Goal: Complete application form: Complete application form

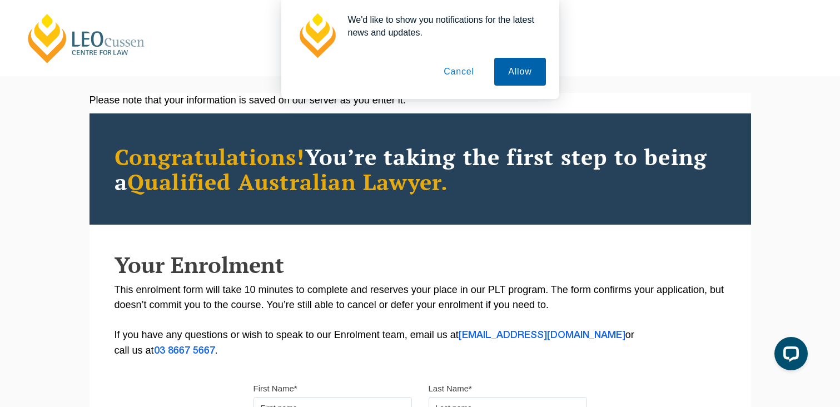
click at [423, 62] on button "Allow" at bounding box center [519, 72] width 51 height 28
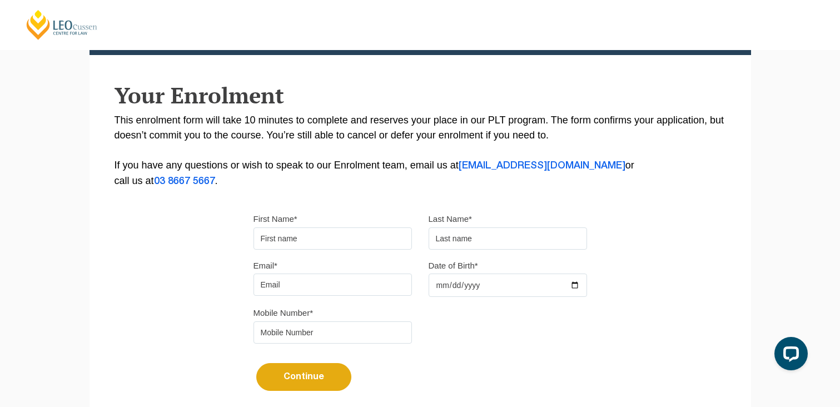
scroll to position [173, 0]
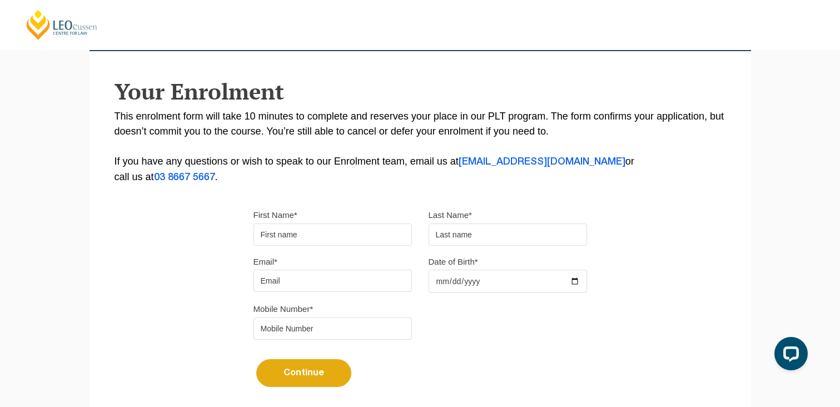
click at [302, 241] on input "First Name*" at bounding box center [333, 235] width 158 height 22
type input "g"
type input "Glyn"
click at [423, 228] on input "text" at bounding box center [508, 235] width 158 height 22
type input "Lei"
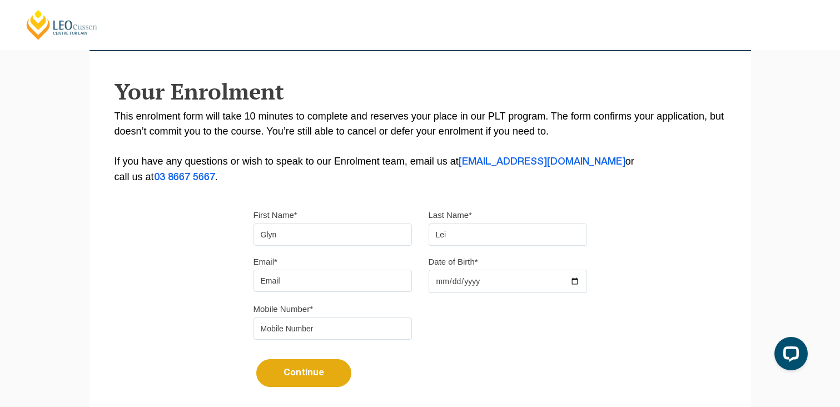
click at [375, 284] on input "Email*" at bounding box center [333, 281] width 158 height 22
type input "g"
type input "glynlei00@gmail.com"
click at [423, 289] on input "Date of Birth*" at bounding box center [508, 281] width 158 height 23
click at [423, 290] on input "Date of Birth*" at bounding box center [508, 281] width 158 height 23
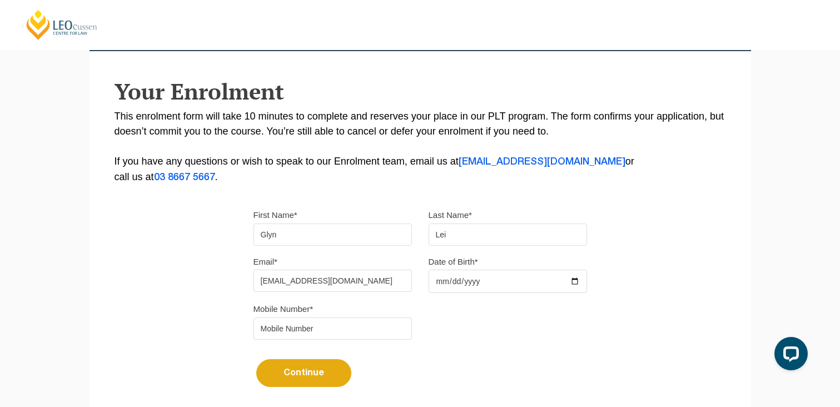
click at [423, 285] on input "Date of Birth*" at bounding box center [508, 281] width 158 height 23
click at [423, 289] on input "Date of Birth*" at bounding box center [508, 281] width 158 height 23
type input "2000-09-19"
click at [361, 335] on input "tel" at bounding box center [333, 328] width 158 height 22
type input "0426910898"
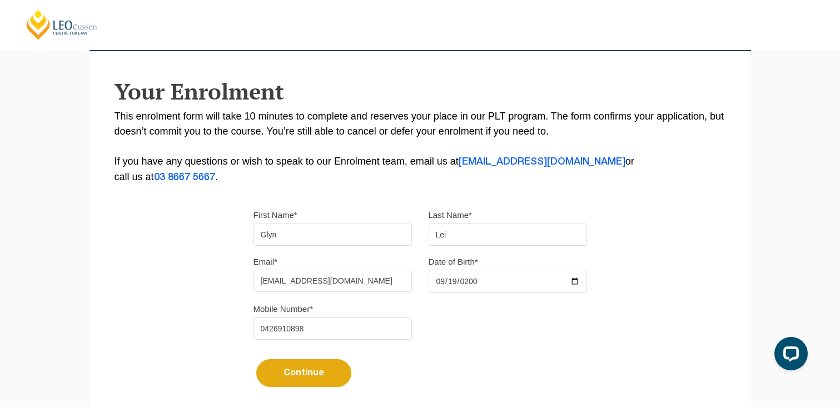
click at [302, 379] on button "Continue" at bounding box center [303, 373] width 95 height 28
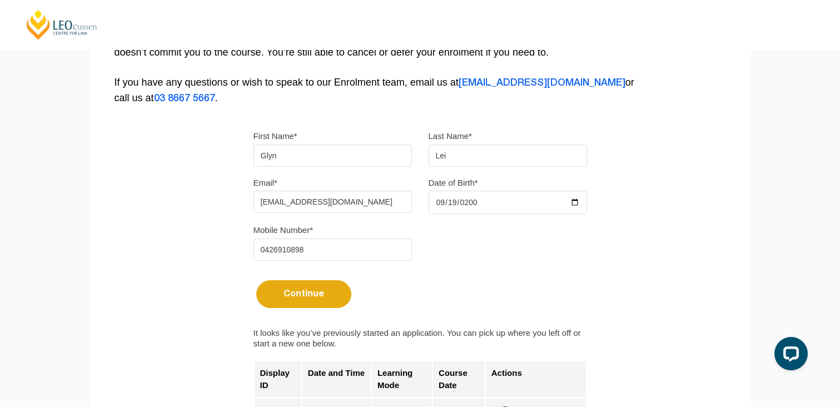
scroll to position [276, 0]
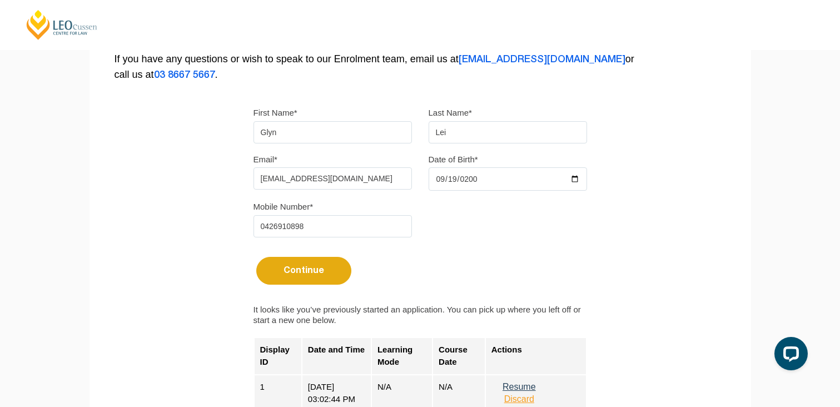
click at [296, 271] on button "Continue" at bounding box center [303, 271] width 95 height 28
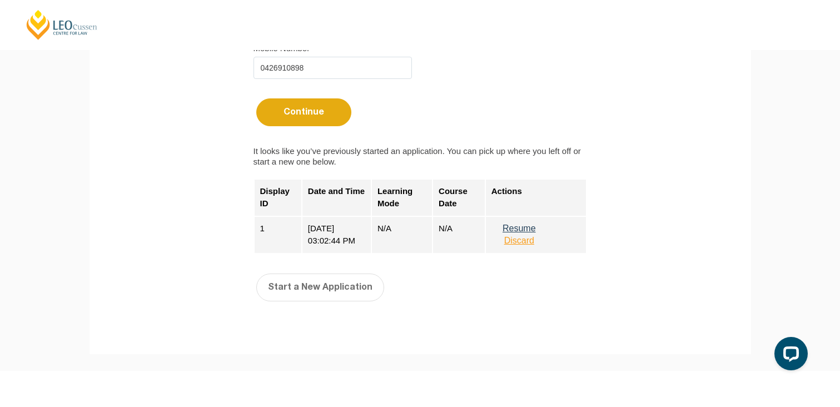
scroll to position [433, 0]
click at [423, 234] on button "Resume" at bounding box center [520, 230] width 56 height 10
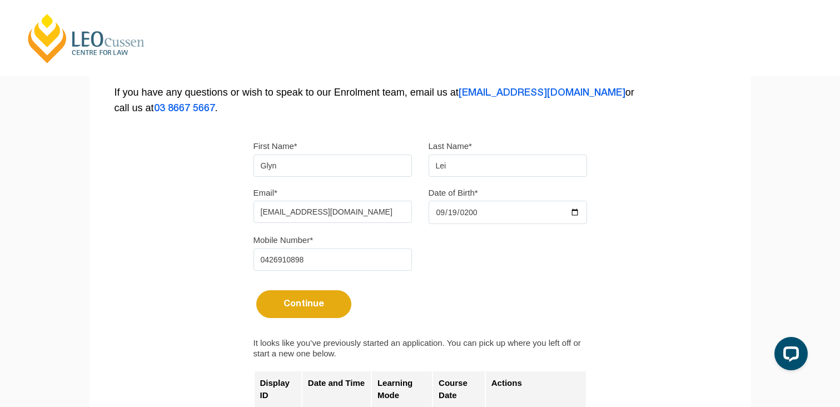
scroll to position [0, 0]
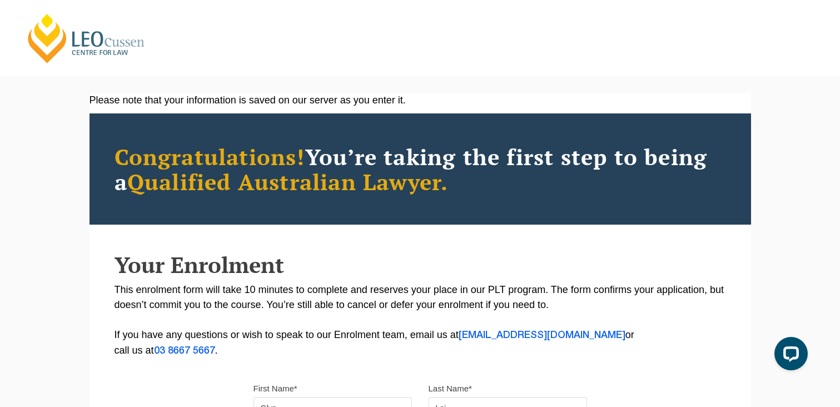
click at [78, 46] on link "[PERSON_NAME] Centre for Law" at bounding box center [86, 38] width 123 height 52
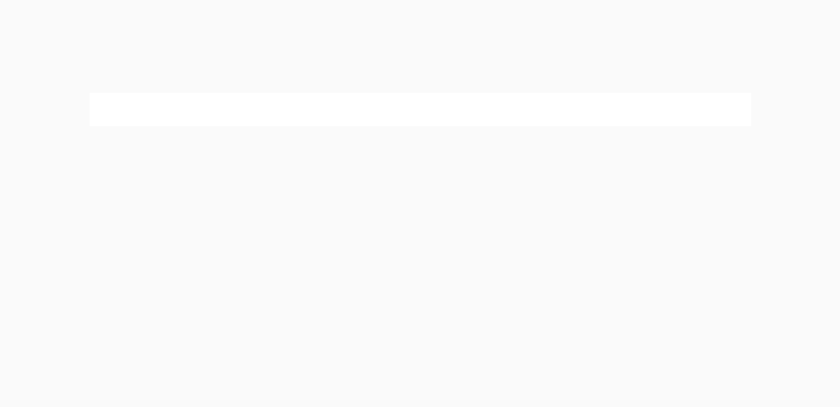
select select
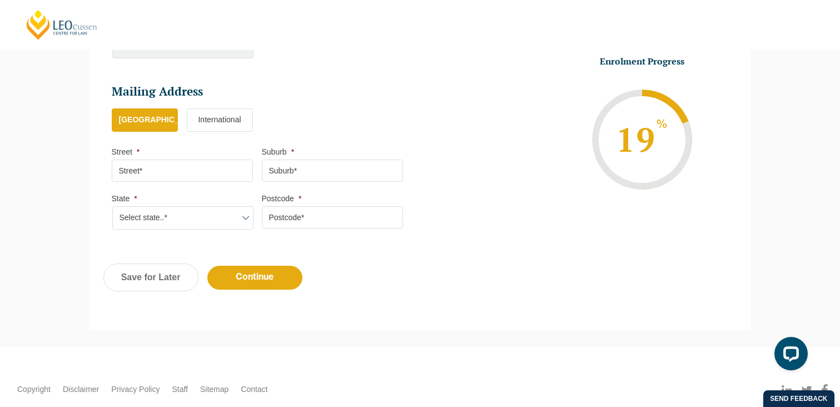
scroll to position [663, 0]
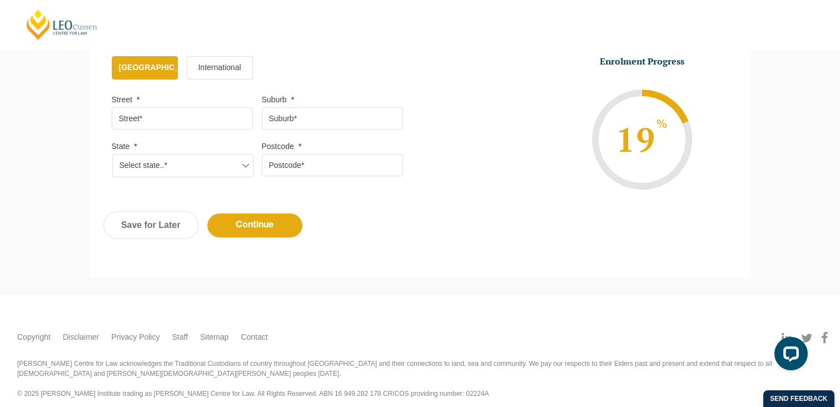
click at [207, 172] on select "Select state..* VIC WA QLD SA NSW NT ACT TAS" at bounding box center [182, 165] width 141 height 23
click at [194, 124] on input "Street *" at bounding box center [182, 118] width 141 height 22
type input "Molesworth Street"
click at [332, 118] on input "Suburb *" at bounding box center [332, 118] width 141 height 22
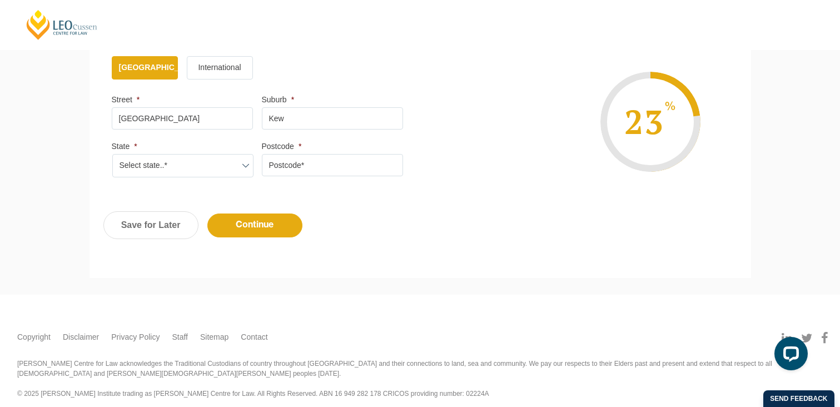
type input "Kew"
click at [175, 163] on select "Select state..* VIC WA QLD SA NSW NT ACT TAS" at bounding box center [182, 165] width 141 height 23
select select "VIC"
click at [112, 156] on select "Select state..* VIC WA QLD SA NSW NT ACT TAS" at bounding box center [182, 165] width 141 height 23
click at [354, 168] on input "Postcode *" at bounding box center [332, 165] width 141 height 22
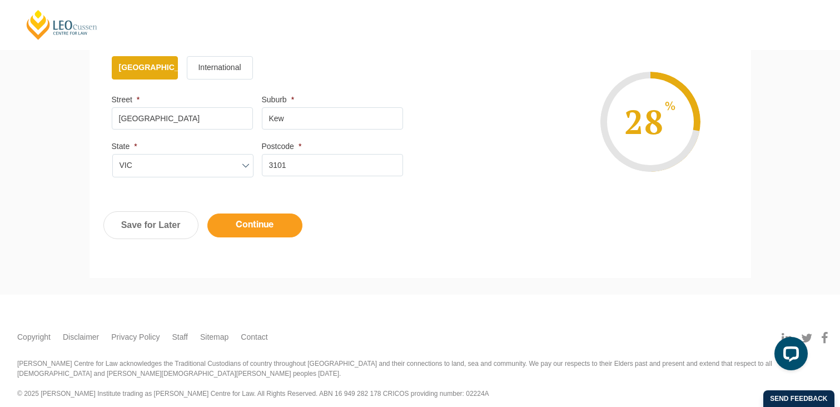
type input "3101"
click at [261, 226] on input "Continue" at bounding box center [254, 226] width 95 height 24
select select
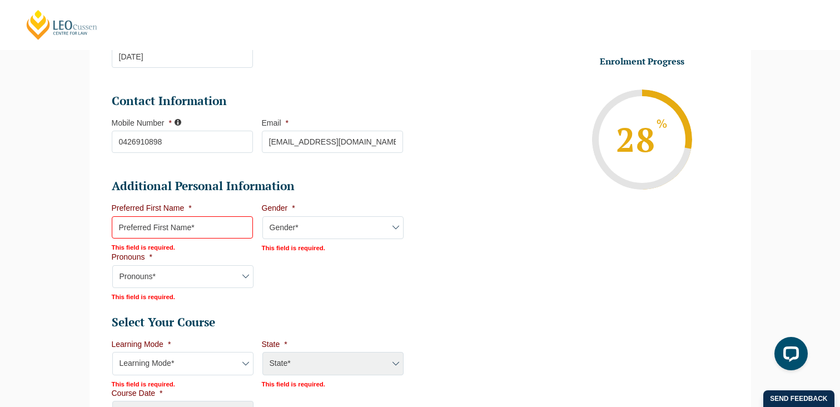
scroll to position [301, 0]
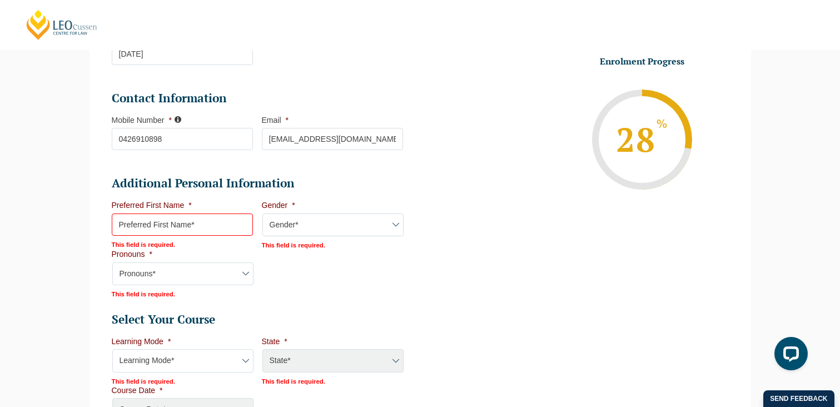
click at [204, 224] on input "Preferred First Name *" at bounding box center [182, 225] width 141 height 22
type input "Glyn"
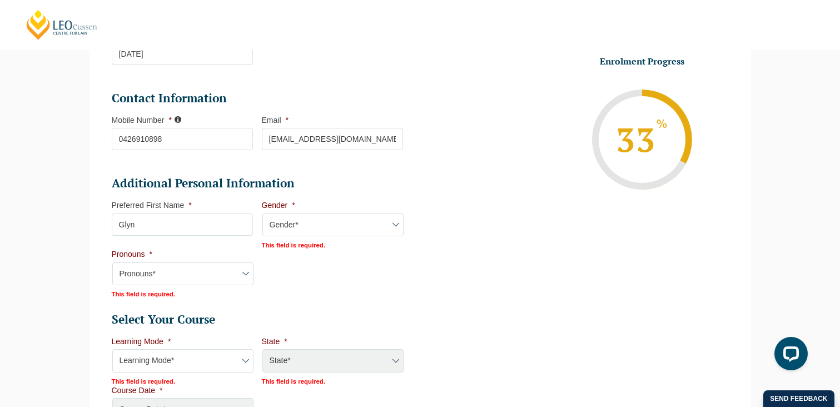
click at [307, 228] on select "Gender* Male Female Nonbinary Intersex Prefer not to disclose Other" at bounding box center [332, 225] width 141 height 23
select select "Female"
click at [262, 215] on select "Gender* Male Female Nonbinary Intersex Prefer not to disclose Other" at bounding box center [332, 225] width 141 height 23
click at [217, 285] on select "Pronouns* She/Her/Hers He/Him/His They/Them/Theirs Other Prefer not to disclose" at bounding box center [182, 272] width 141 height 23
select select "She/Her/Hers"
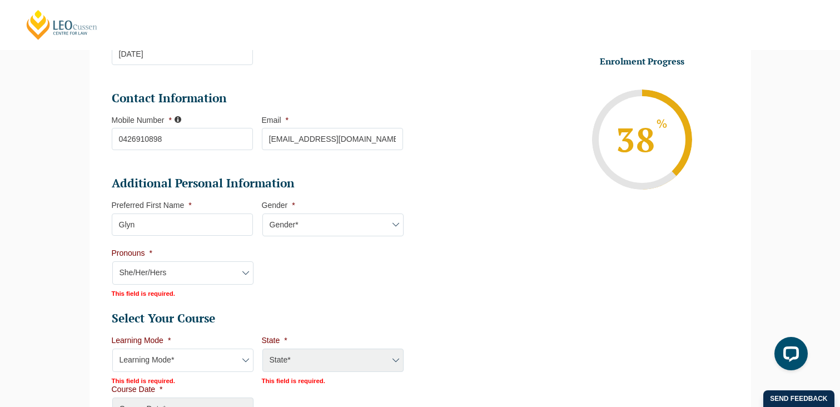
click at [112, 262] on select "Pronouns* She/Her/Hers He/Him/His They/Them/Theirs Other Prefer not to disclose" at bounding box center [182, 272] width 141 height 23
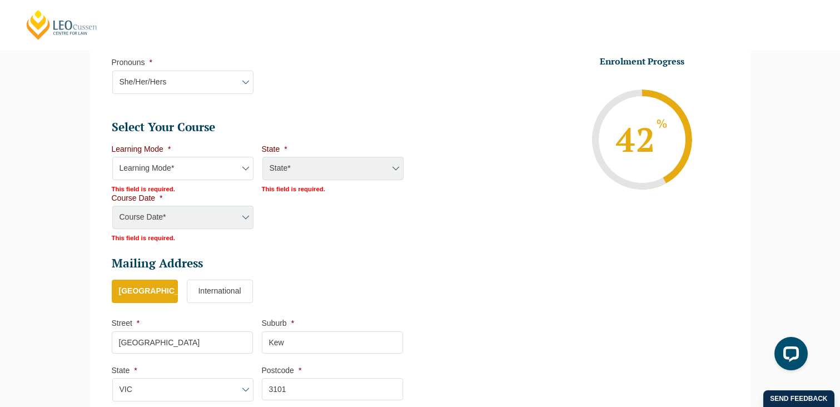
scroll to position [493, 0]
click at [189, 164] on select "Learning Mode* Online Full Time Learning Online Part Time Learning Blended Full…" at bounding box center [182, 167] width 141 height 23
select select "Blended Full Time Learning"
click at [112, 157] on select "Learning Mode* Online Full Time Learning Online Part Time Learning Blended Full…" at bounding box center [182, 167] width 141 height 23
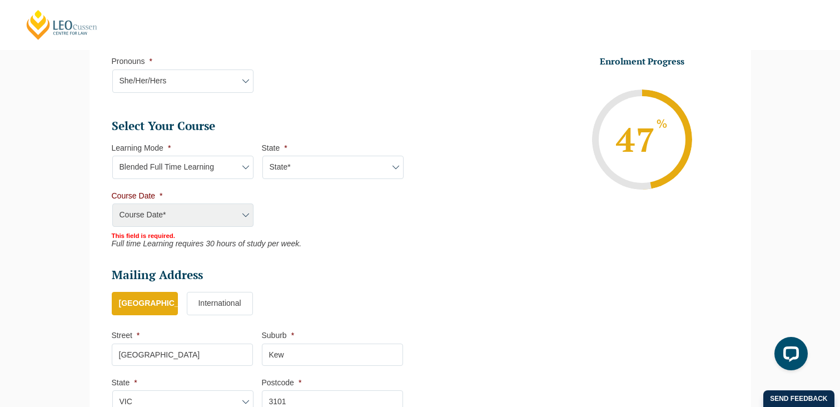
click at [304, 165] on select "State* ACT/NSW QLD SA VIC WA" at bounding box center [332, 167] width 141 height 23
select select "VIC"
click at [262, 157] on select "State* ACT/NSW QLD SA VIC WA" at bounding box center [332, 167] width 141 height 23
click at [216, 226] on select "Course Date* September 2025 (22-Sep-2025 to 20-Feb-2026) December 2025 (08-Dec-…" at bounding box center [182, 215] width 141 height 23
select select "January 2026 (27-Jan-2026 to 12-Jun-2026)"
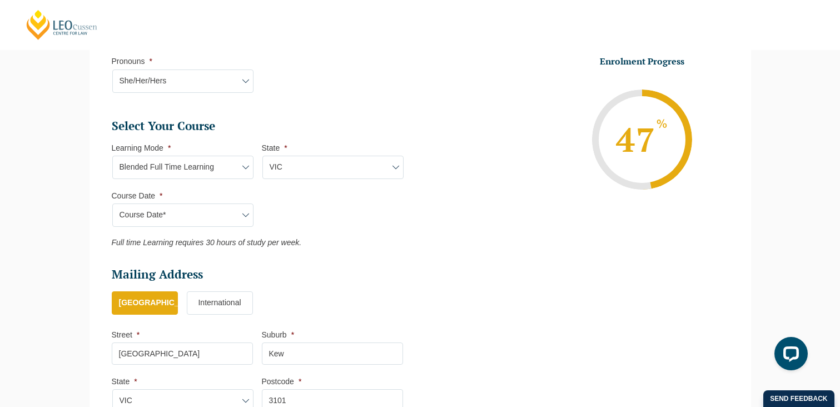
click at [112, 205] on select "Course Date* September 2025 (22-Sep-2025 to 20-Feb-2026) December 2025 (08-Dec-…" at bounding box center [182, 215] width 141 height 23
type input "Intake 01 January 2026 FT"
type input "Practical Legal Training (VIC)"
select select "VIC PLT (JAN) 2026 Full Time Blended"
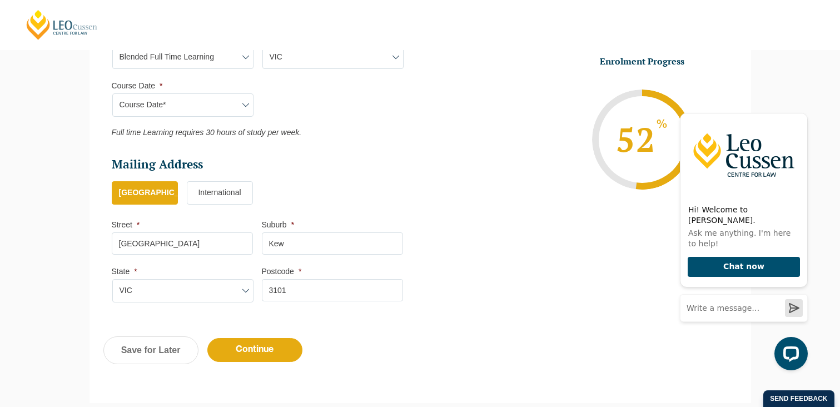
scroll to position [596, 0]
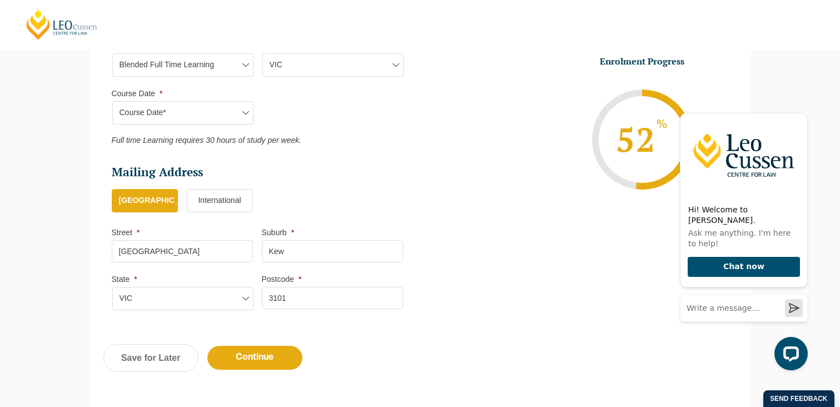
click at [210, 117] on select "Course Date* September 2025 (22-Sep-2025 to 20-Feb-2026) December 2025 (08-Dec-…" at bounding box center [182, 112] width 141 height 23
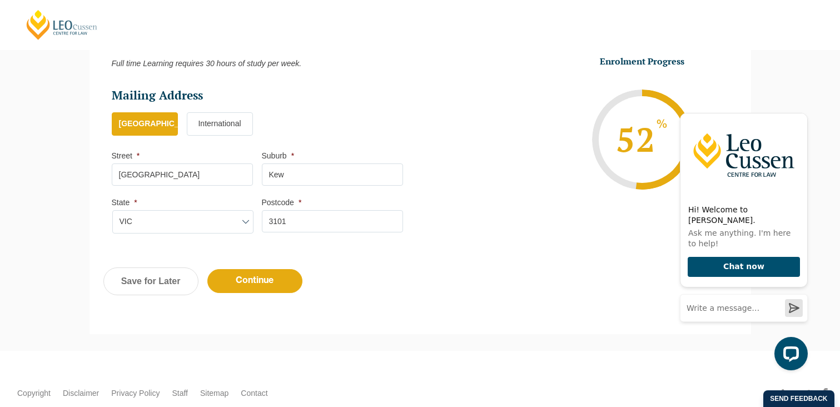
scroll to position [673, 0]
click at [254, 286] on input "Continue" at bounding box center [254, 281] width 95 height 24
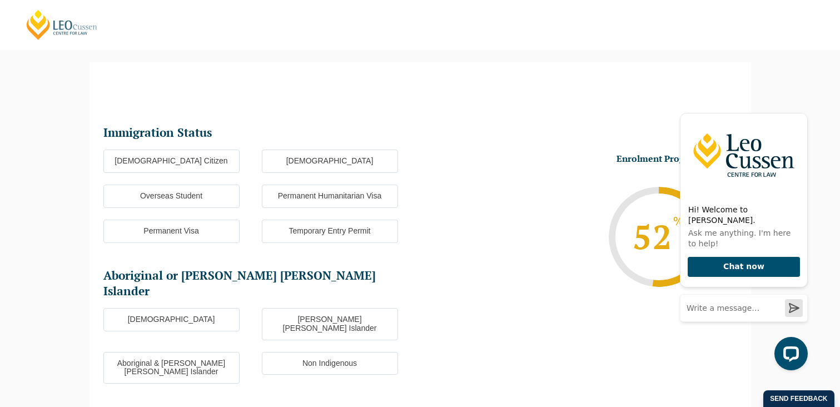
scroll to position [88, 0]
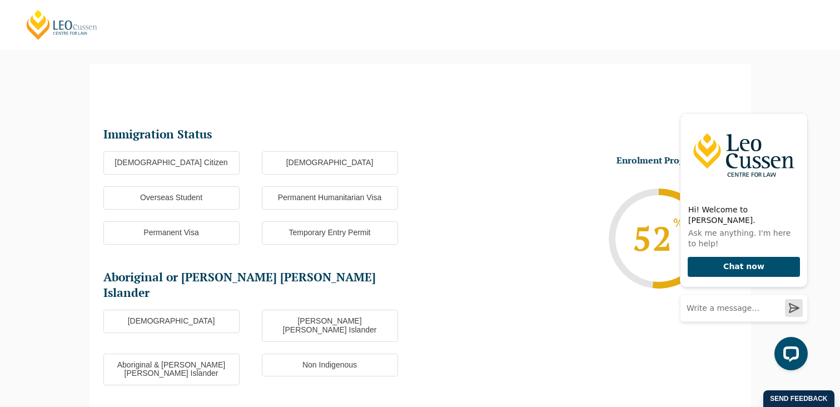
click at [187, 163] on label "Australian Citizen" at bounding box center [171, 162] width 136 height 23
click at [0, 0] on input "Australian Citizen" at bounding box center [0, 0] width 0 height 0
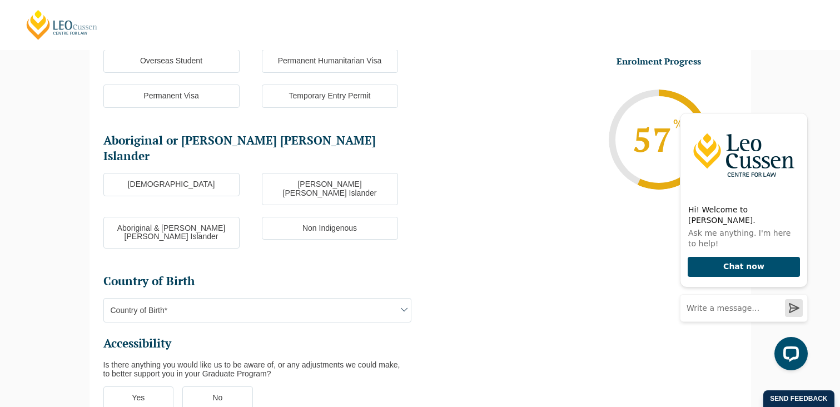
scroll to position [225, 0]
click at [283, 216] on label "Non Indigenous" at bounding box center [330, 227] width 136 height 23
click at [0, 0] on input "Non Indigenous" at bounding box center [0, 0] width 0 height 0
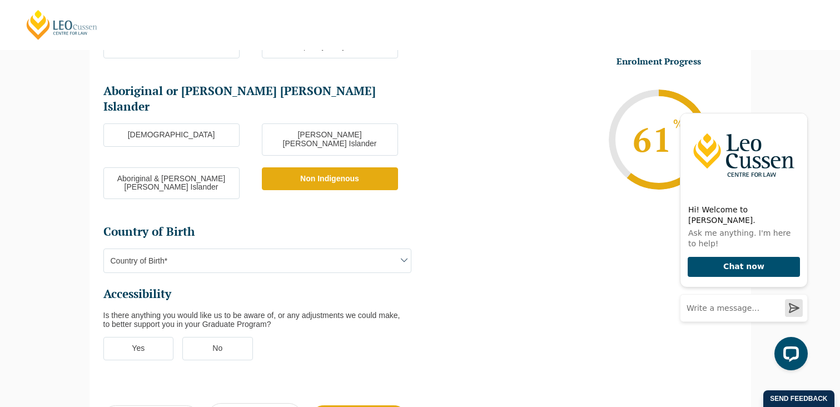
scroll to position [292, 0]
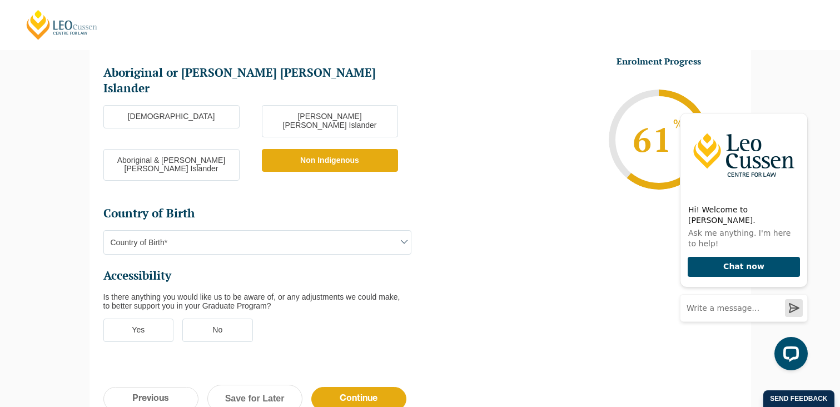
click at [267, 231] on span "Country of Birth*" at bounding box center [257, 242] width 307 height 23
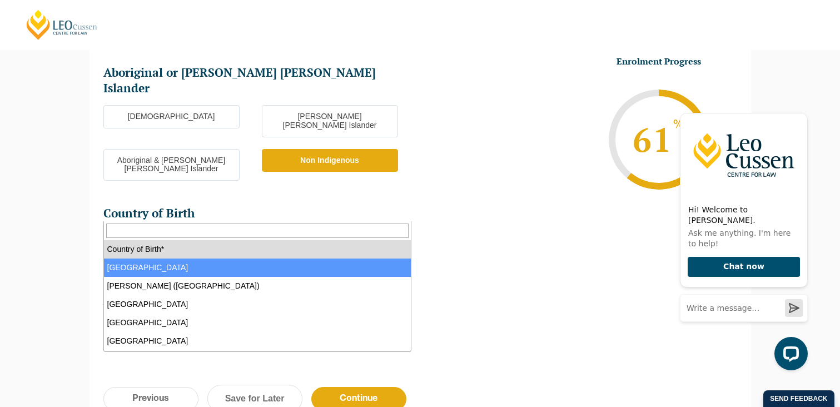
select select "Australia 1101"
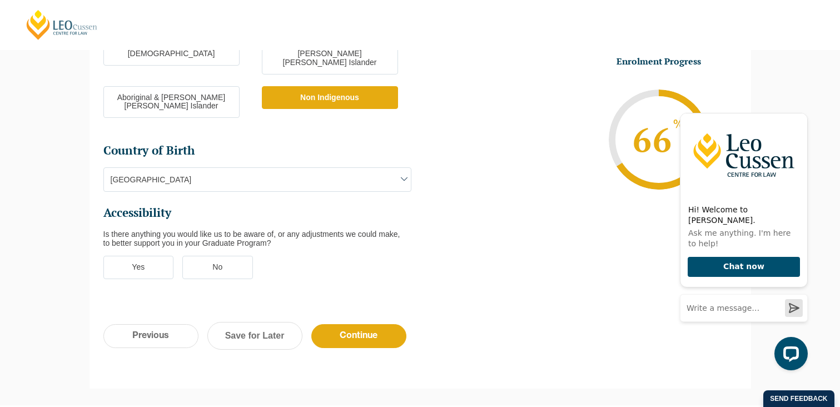
scroll to position [360, 0]
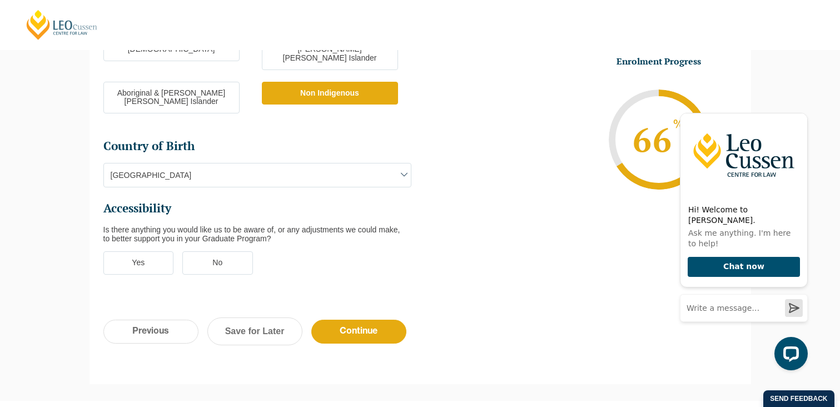
click at [232, 251] on label "No" at bounding box center [217, 262] width 71 height 23
click at [0, 0] on input "No" at bounding box center [0, 0] width 0 height 0
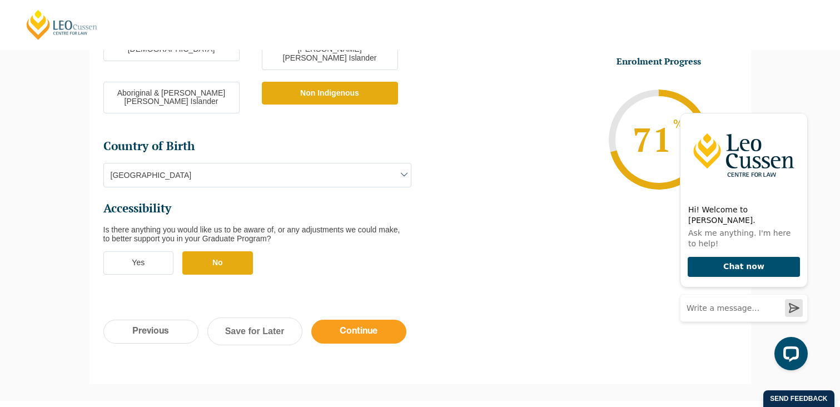
click at [363, 320] on input "Continue" at bounding box center [358, 332] width 95 height 24
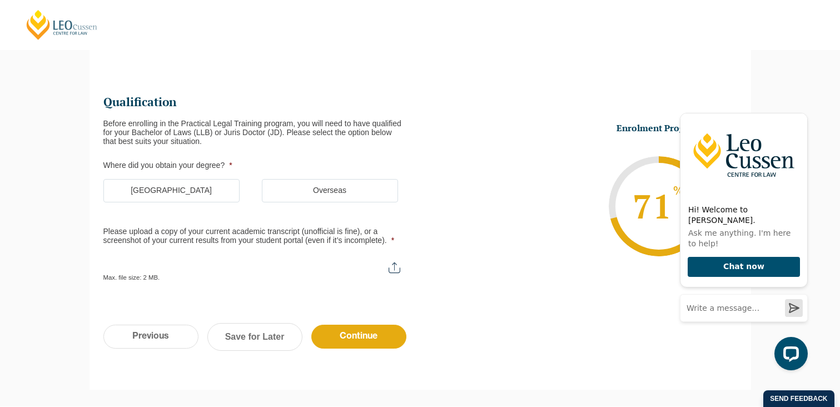
scroll to position [96, 0]
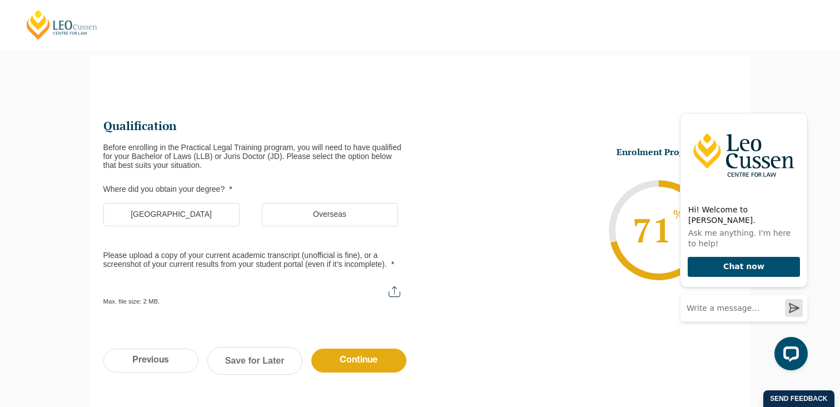
click at [200, 220] on label "Australia" at bounding box center [171, 214] width 136 height 23
click at [0, 0] on input "Australia" at bounding box center [0, 0] width 0 height 0
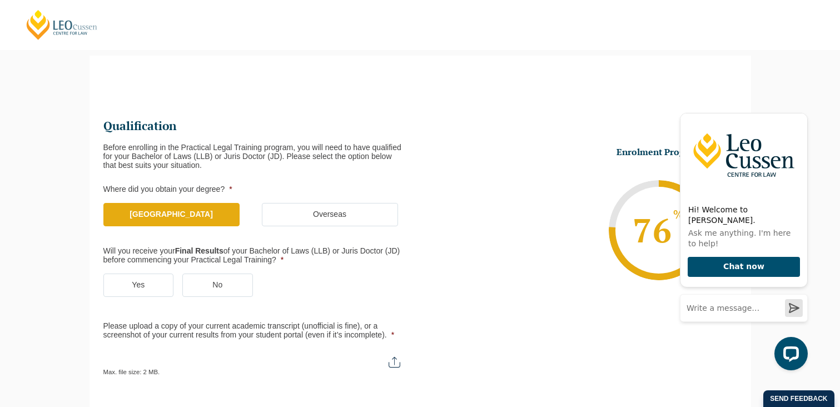
click at [148, 284] on label "Yes" at bounding box center [138, 285] width 71 height 23
click at [0, 0] on input "Yes" at bounding box center [0, 0] width 0 height 0
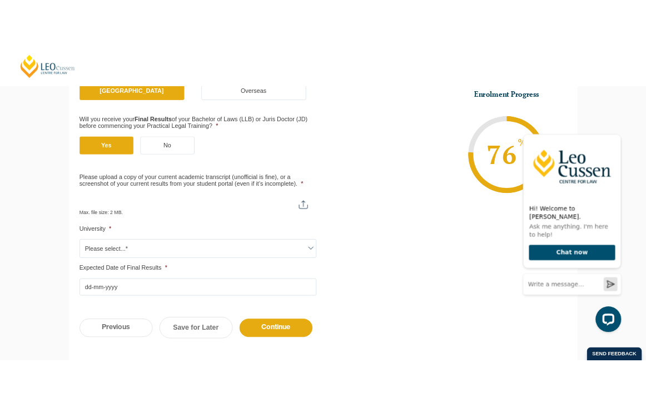
scroll to position [258, 0]
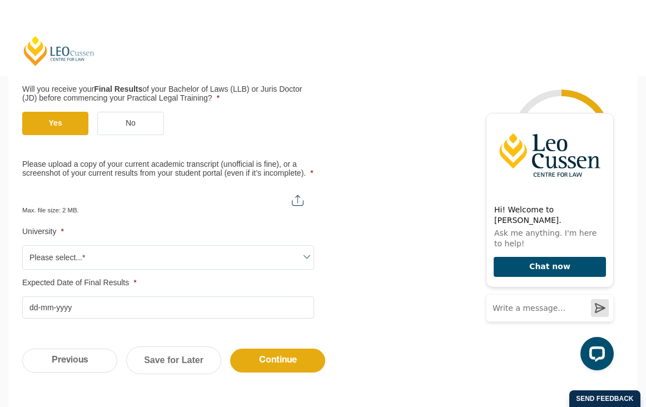
type input "C:\fakepath\Screenshot 2025-08-18 at 3.22.46 pm.png"
click at [130, 262] on span "Please select...*" at bounding box center [168, 257] width 291 height 23
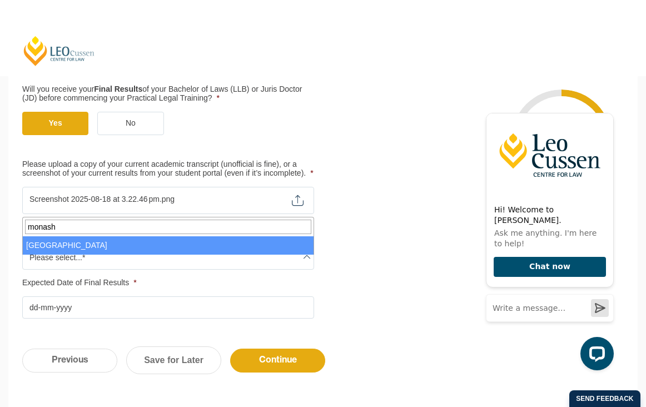
type input "monash"
select select "Monash University"
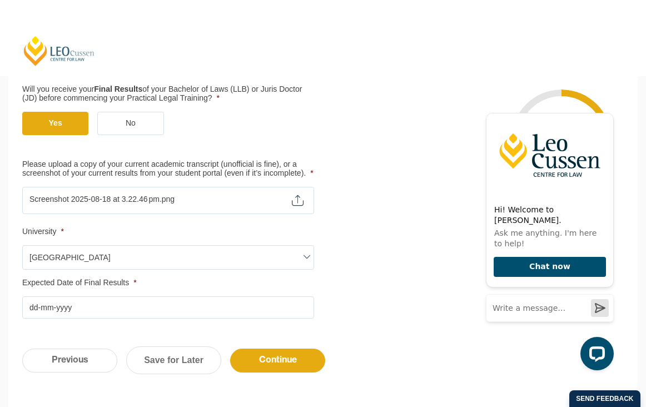
click at [81, 318] on input "Expected Date of Final Results *" at bounding box center [168, 307] width 292 height 22
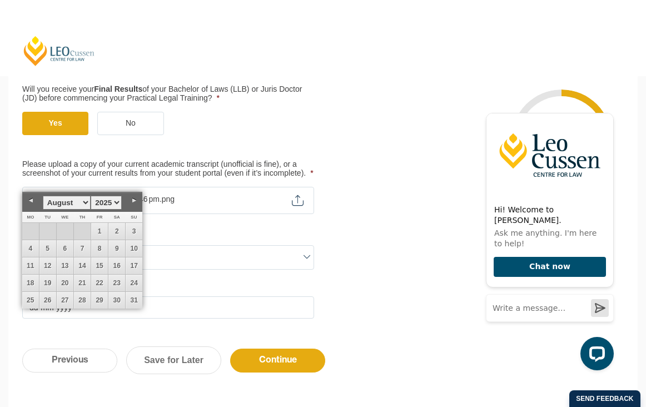
click at [117, 203] on select "1925 1926 1927 1928 1929 1930 1931 1932 1933 1934 1935 1936 1937 1938 1939 1940…" at bounding box center [106, 203] width 31 height 14
click at [83, 199] on select "January February March April May June July August September October November De…" at bounding box center [67, 203] width 48 height 14
click at [28, 250] on link "2" at bounding box center [30, 248] width 17 height 17
type input "02-03-2026"
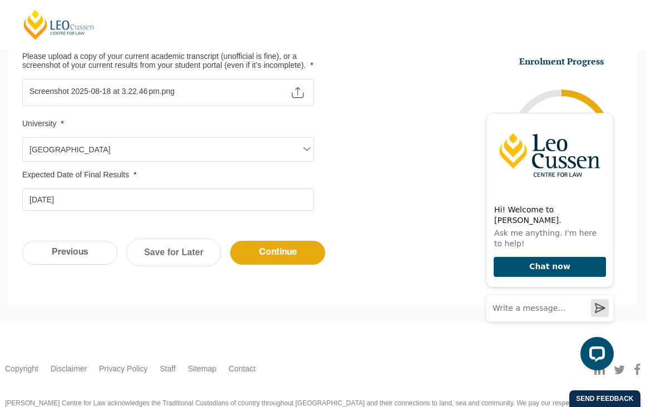
scroll to position [373, 0]
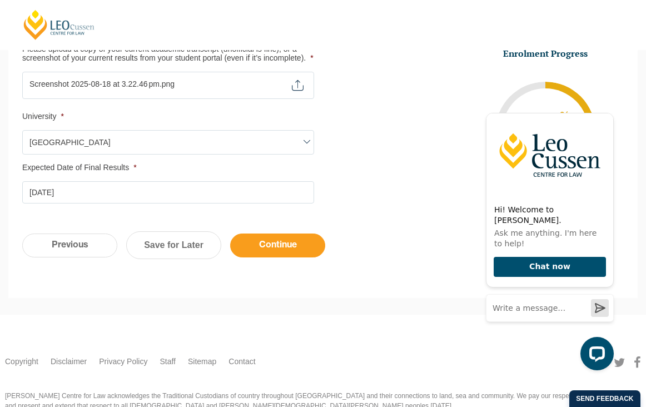
click at [300, 254] on input "Continue" at bounding box center [277, 246] width 95 height 24
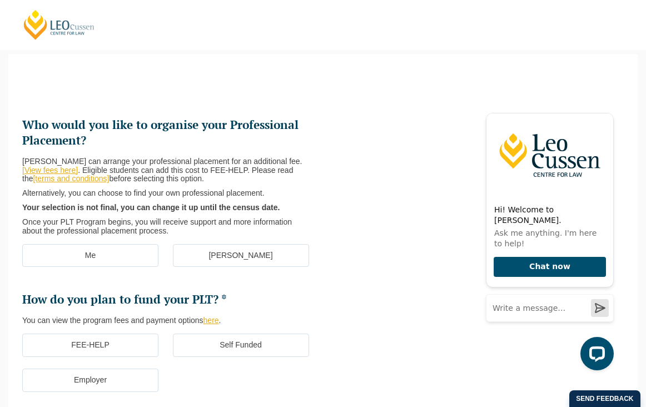
scroll to position [96, 0]
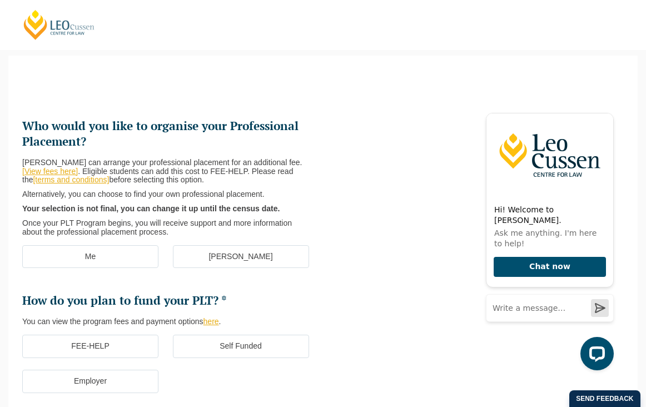
click at [229, 259] on label "[PERSON_NAME]" at bounding box center [241, 256] width 136 height 23
click at [0, 0] on input "[PERSON_NAME]" at bounding box center [0, 0] width 0 height 0
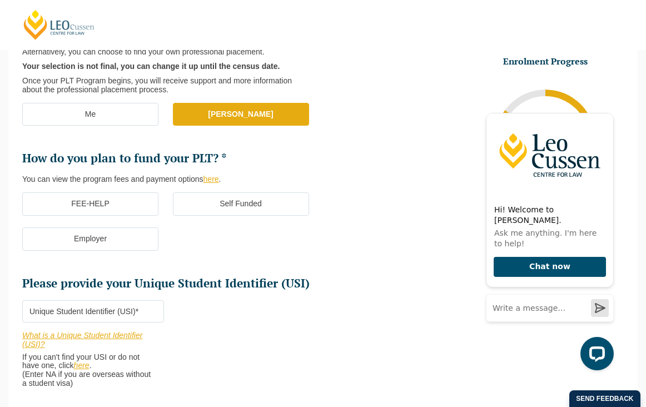
scroll to position [239, 0]
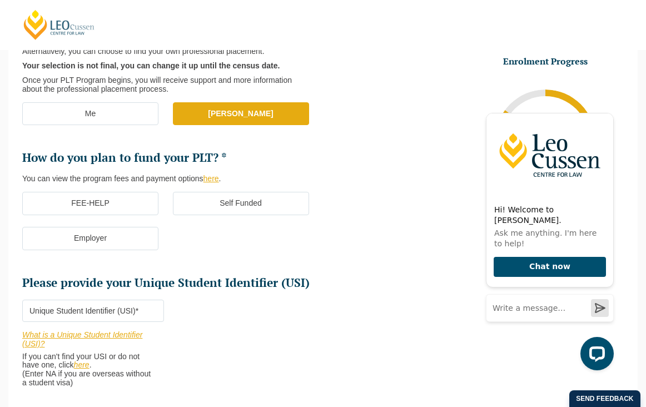
drag, startPoint x: 192, startPoint y: 210, endPoint x: 170, endPoint y: 210, distance: 22.2
click at [181, 210] on label "Self Funded" at bounding box center [241, 203] width 136 height 23
click at [0, 0] on input "Self Funded" at bounding box center [0, 0] width 0 height 0
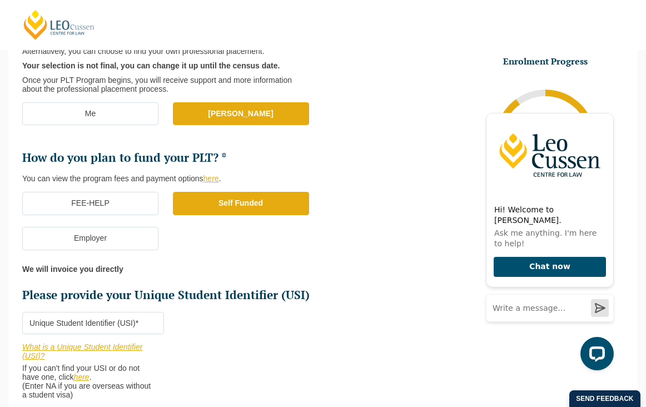
click at [114, 202] on label "FEE-HELP" at bounding box center [90, 203] width 136 height 23
click at [0, 0] on input "FEE-HELP" at bounding box center [0, 0] width 0 height 0
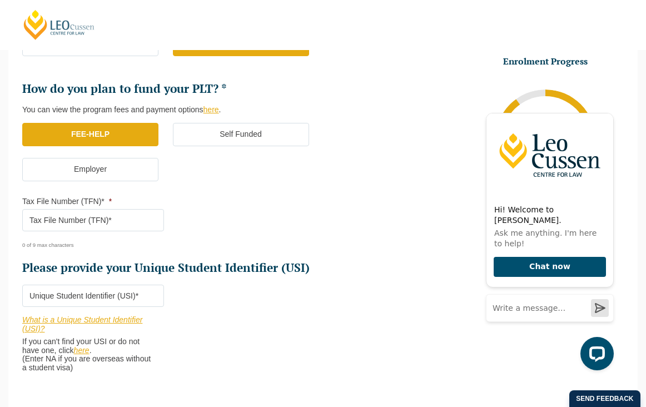
scroll to position [343, 0]
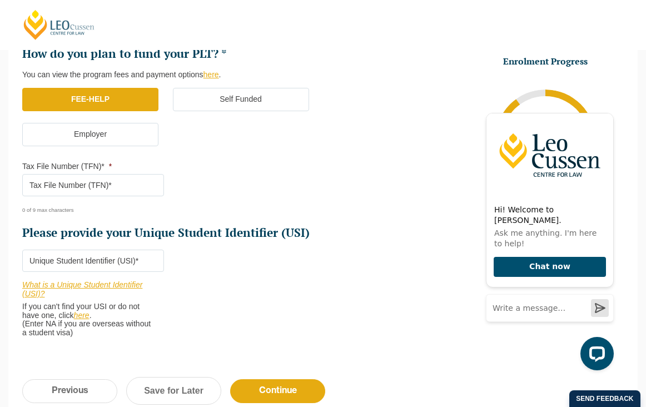
click at [239, 102] on label "Self Funded" at bounding box center [241, 99] width 136 height 23
click at [0, 0] on input "Self Funded" at bounding box center [0, 0] width 0 height 0
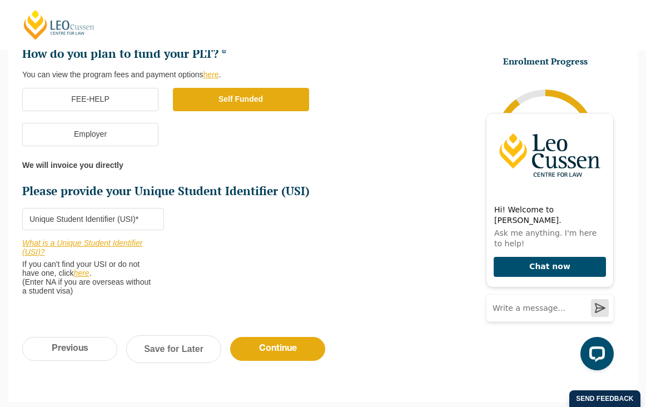
click at [122, 97] on label "FEE-HELP" at bounding box center [90, 99] width 136 height 23
click at [0, 0] on input "FEE-HELP" at bounding box center [0, 0] width 0 height 0
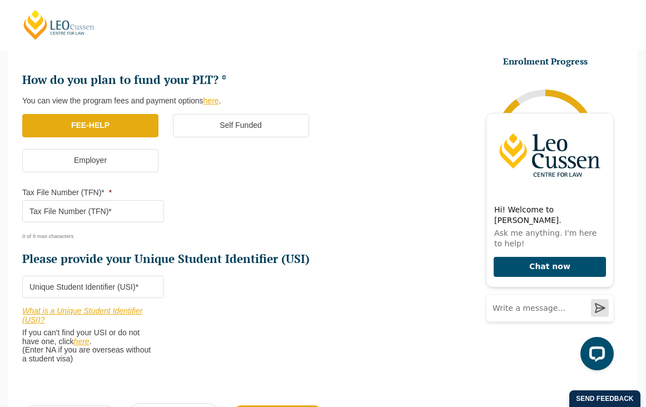
click at [220, 121] on label "Self Funded" at bounding box center [241, 125] width 136 height 23
click at [0, 0] on input "Self Funded" at bounding box center [0, 0] width 0 height 0
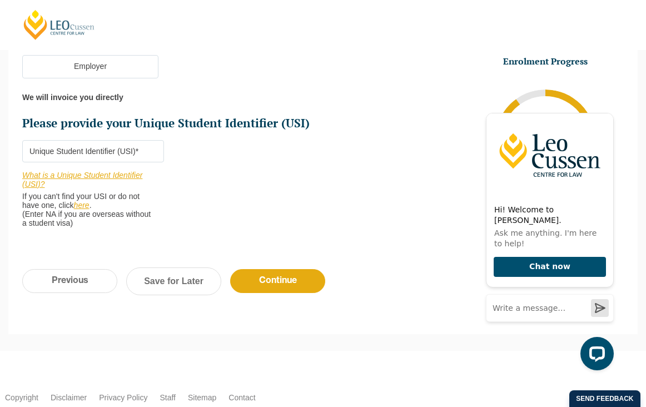
scroll to position [412, 0]
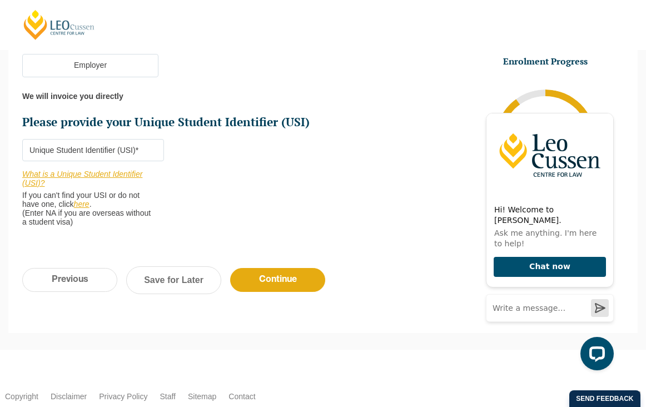
click at [92, 175] on link "What is a Unique Student Identifier (USI)?" at bounding box center [82, 179] width 120 height 18
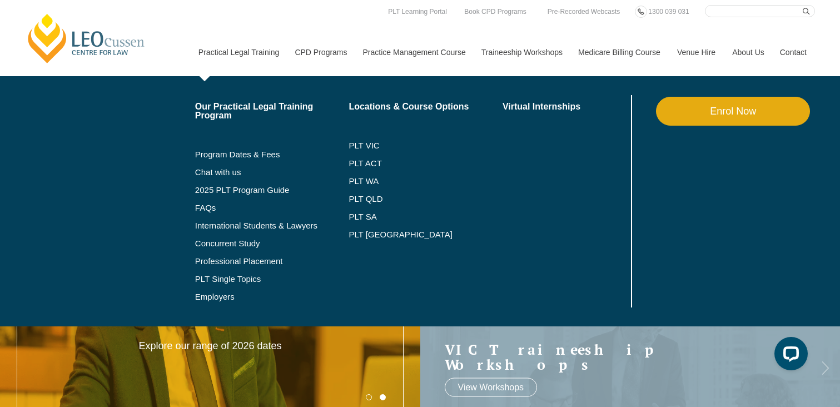
click at [232, 54] on link "Practical Legal Training" at bounding box center [238, 52] width 97 height 48
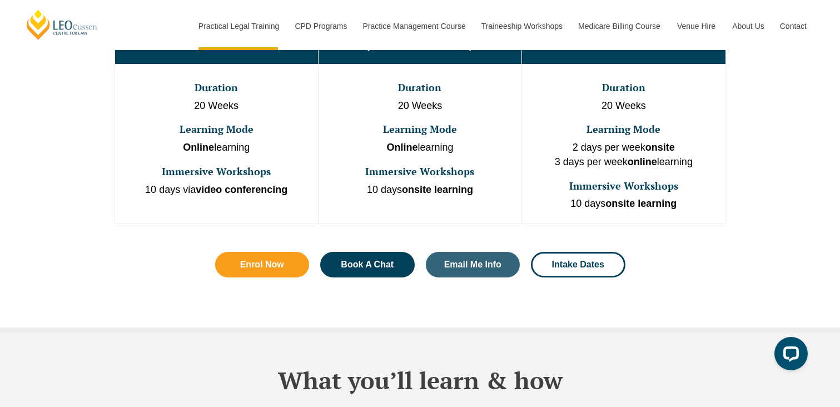
click at [452, 117] on td "Duration 20 Weeks Learning Mode Online learning Immersive Workshops 10 days ons…" at bounding box center [420, 144] width 204 height 160
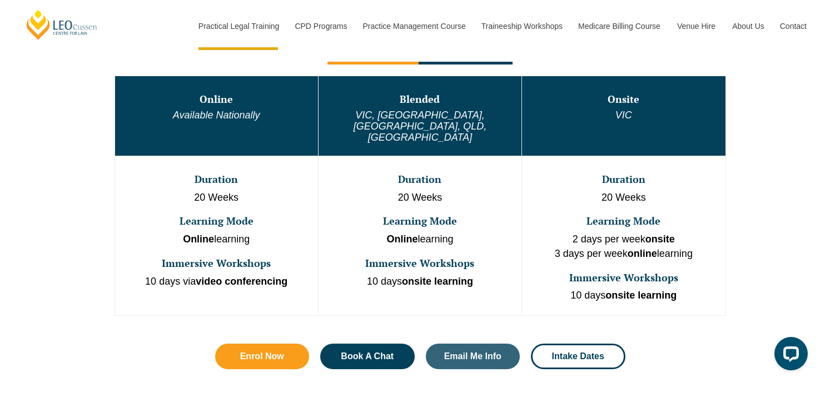
scroll to position [603, 0]
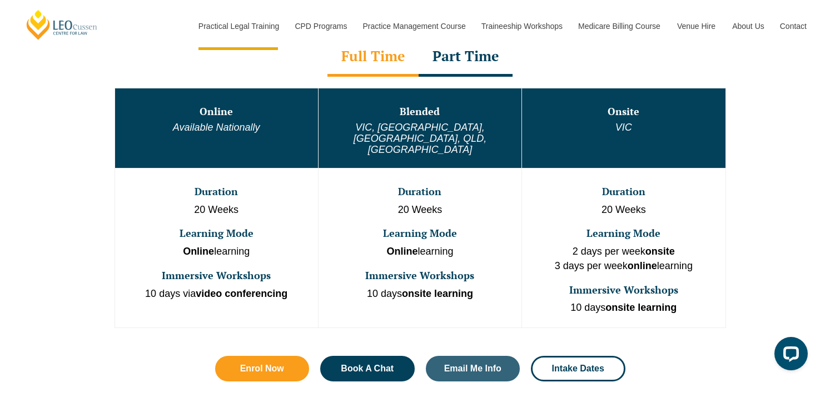
click at [424, 123] on em "VIC, [GEOGRAPHIC_DATA], [GEOGRAPHIC_DATA], QLD, [GEOGRAPHIC_DATA]" at bounding box center [420, 138] width 133 height 33
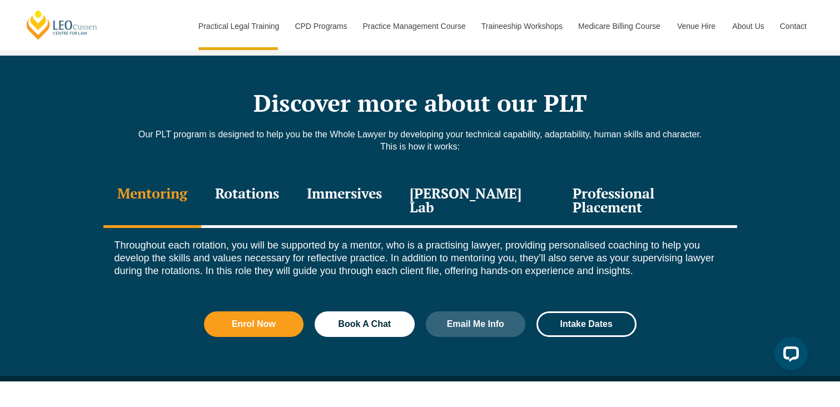
scroll to position [1491, 0]
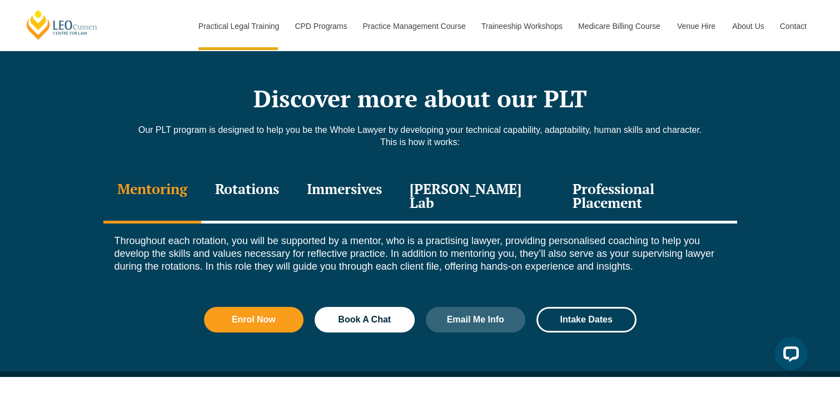
click at [280, 171] on div "Rotations" at bounding box center [247, 197] width 92 height 53
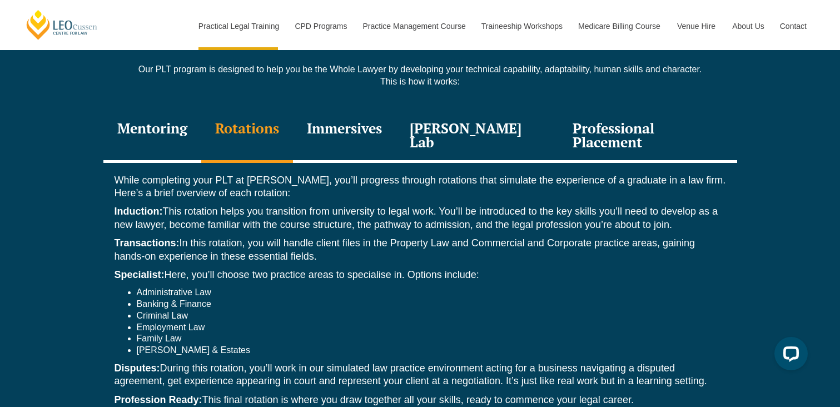
scroll to position [1556, 0]
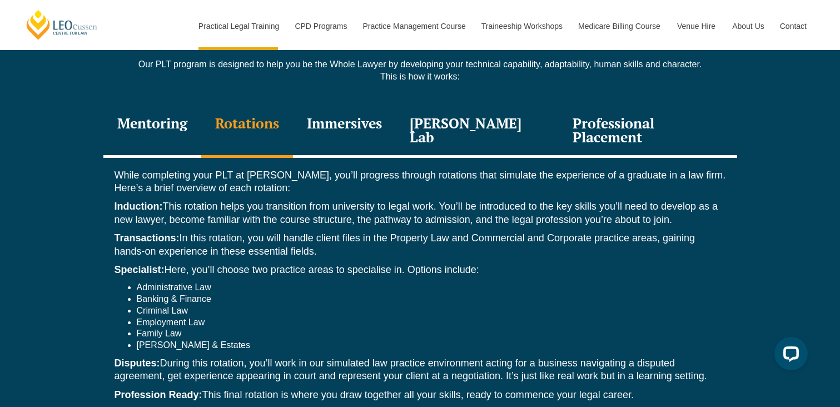
click at [353, 105] on div "Immersives" at bounding box center [344, 131] width 103 height 53
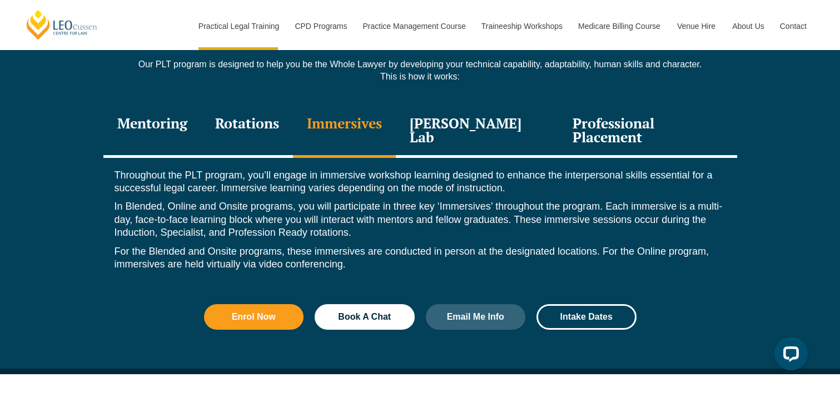
click at [486, 106] on div "[PERSON_NAME] Lab" at bounding box center [477, 131] width 163 height 53
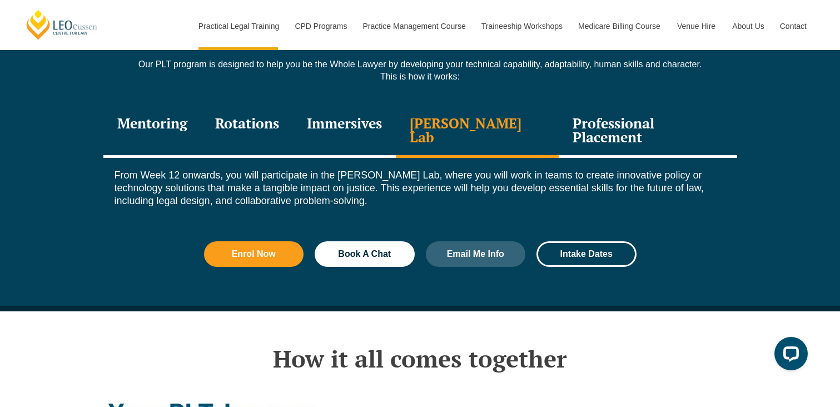
click at [613, 158] on div "From Week 12 onwards, you will participate in the [PERSON_NAME] Lab, where you …" at bounding box center [420, 191] width 634 height 67
click at [604, 106] on div "Professional Placement" at bounding box center [648, 131] width 178 height 53
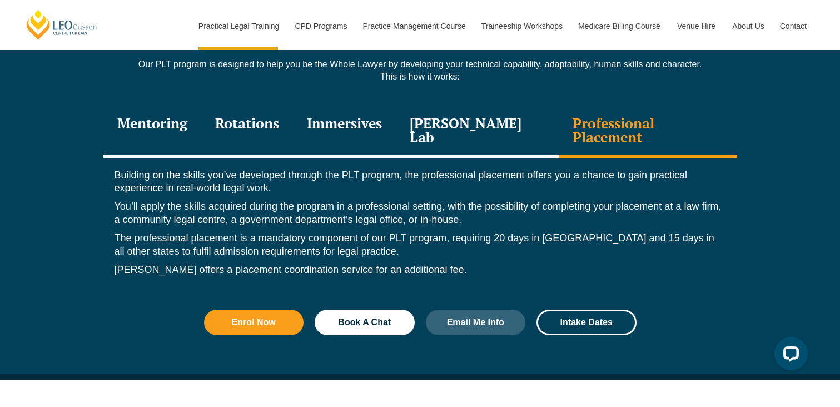
click at [254, 105] on div "Rotations" at bounding box center [247, 131] width 92 height 53
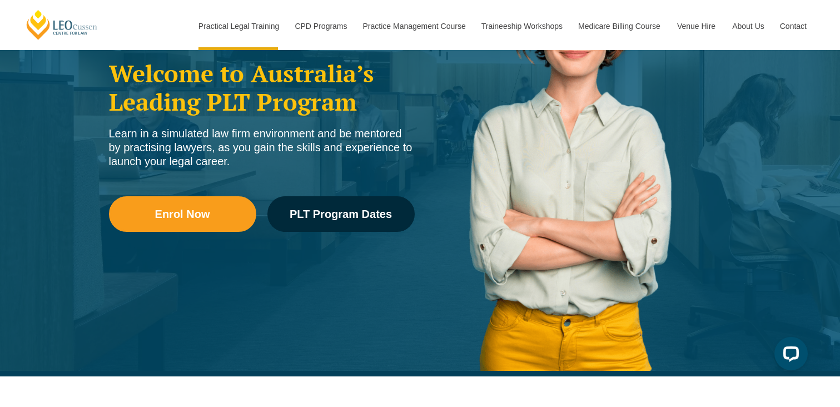
scroll to position [0, 0]
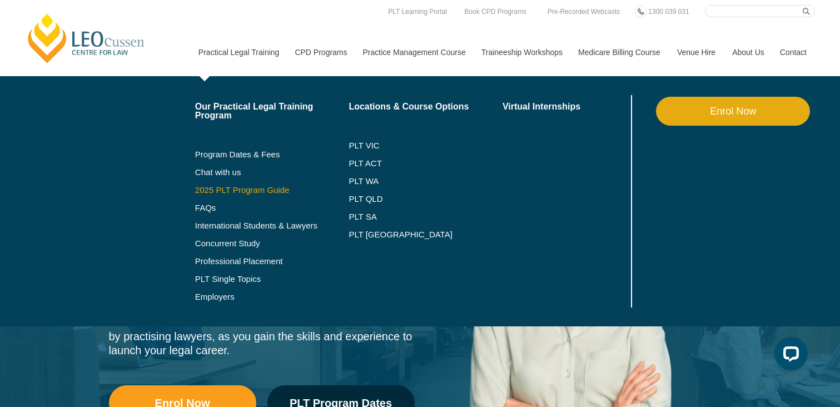
click at [232, 191] on link "2025 PLT Program Guide" at bounding box center [258, 190] width 126 height 9
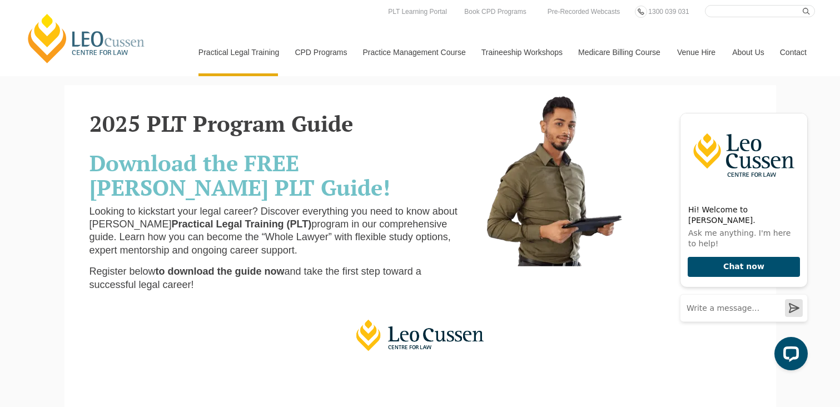
click at [124, 48] on link "[PERSON_NAME] Centre for Law" at bounding box center [86, 38] width 123 height 52
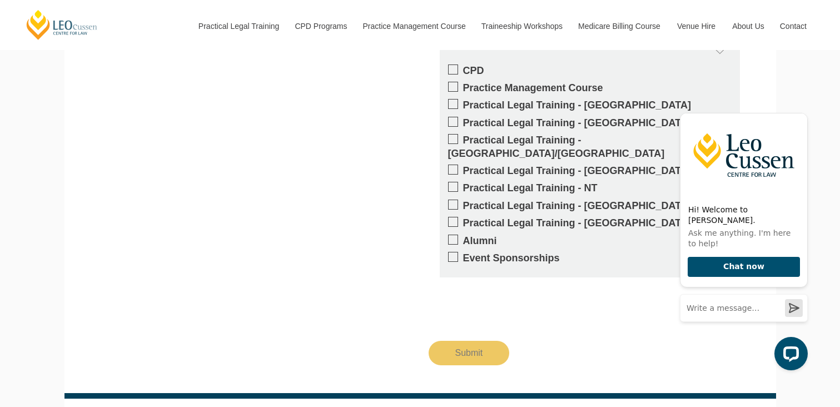
scroll to position [2107, 0]
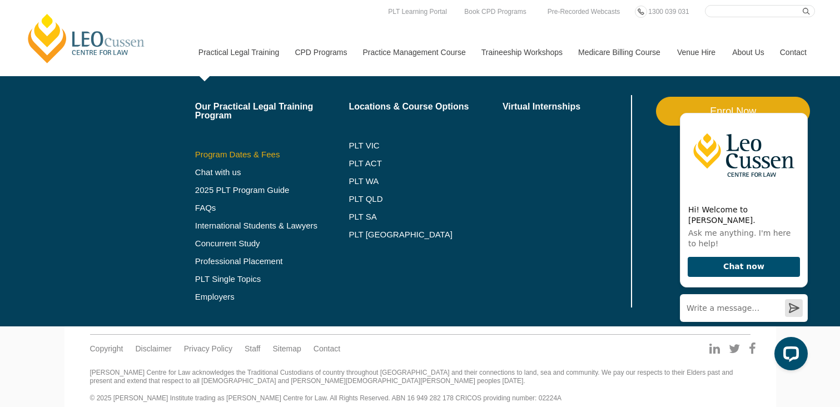
click at [223, 155] on link "Program Dates & Fees" at bounding box center [272, 154] width 154 height 9
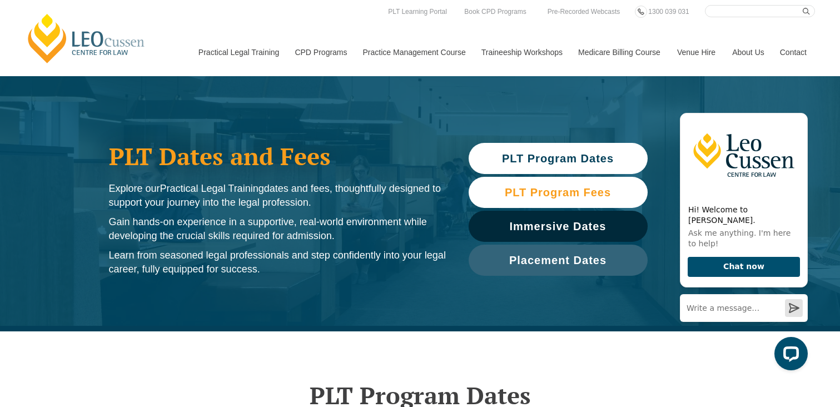
click at [535, 201] on link "PLT Program Fees" at bounding box center [558, 192] width 179 height 31
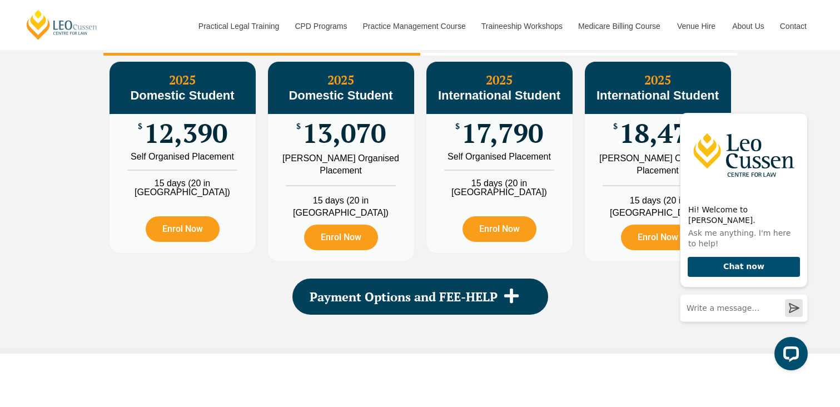
scroll to position [1336, 0]
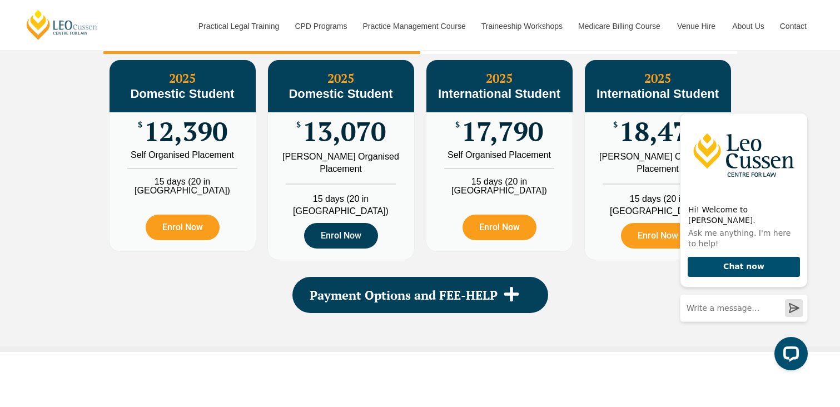
click at [355, 249] on link "Enrol Now" at bounding box center [341, 236] width 74 height 26
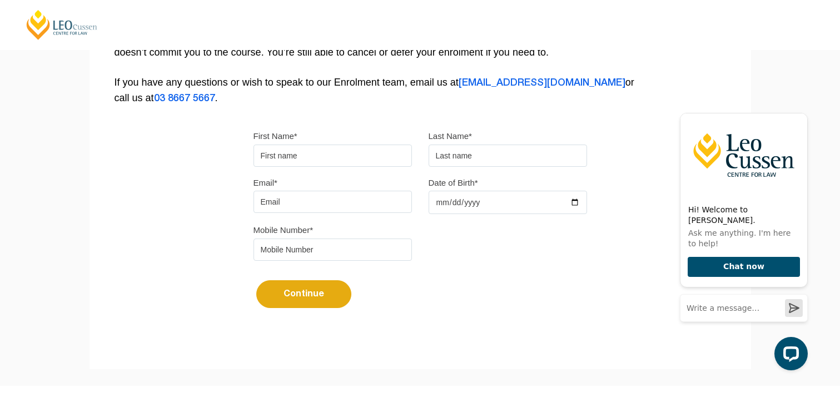
scroll to position [345, 0]
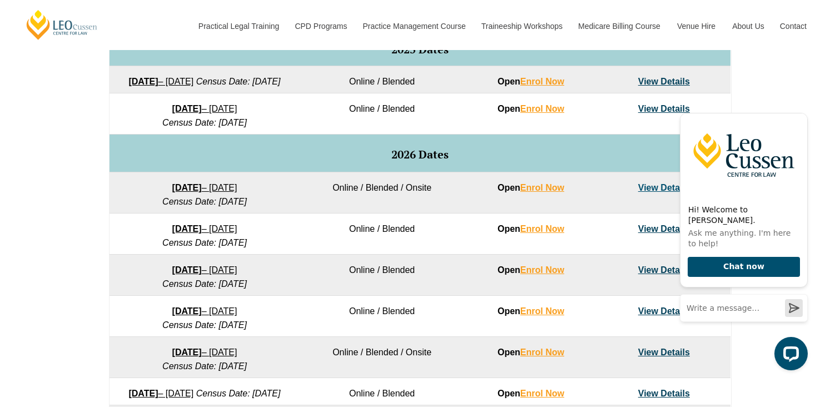
click at [654, 192] on link "View Details" at bounding box center [664, 187] width 52 height 9
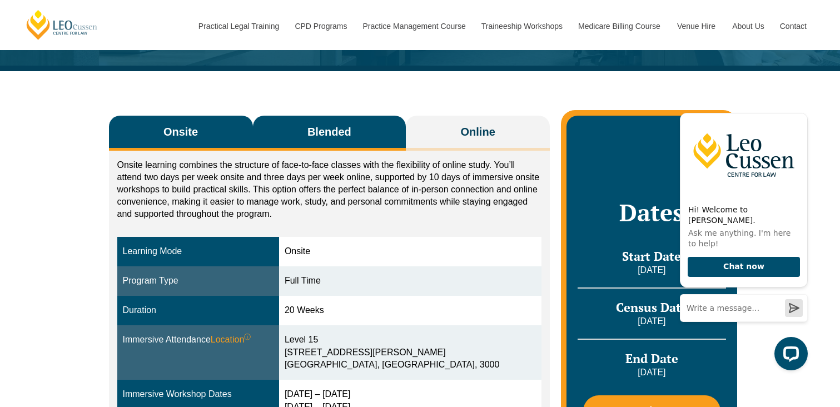
click at [327, 131] on span "Blended" at bounding box center [329, 132] width 44 height 16
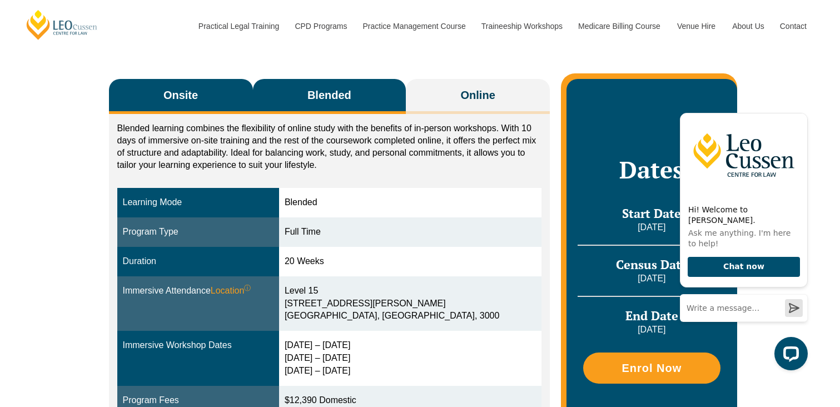
click at [199, 105] on button "Onsite" at bounding box center [181, 96] width 144 height 35
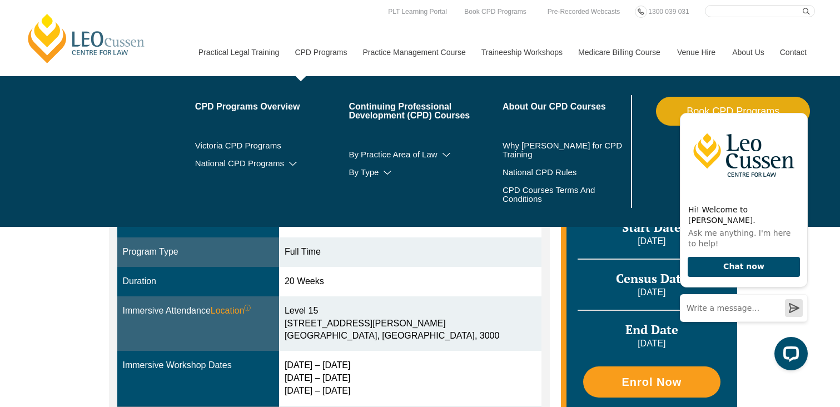
scroll to position [160, 0]
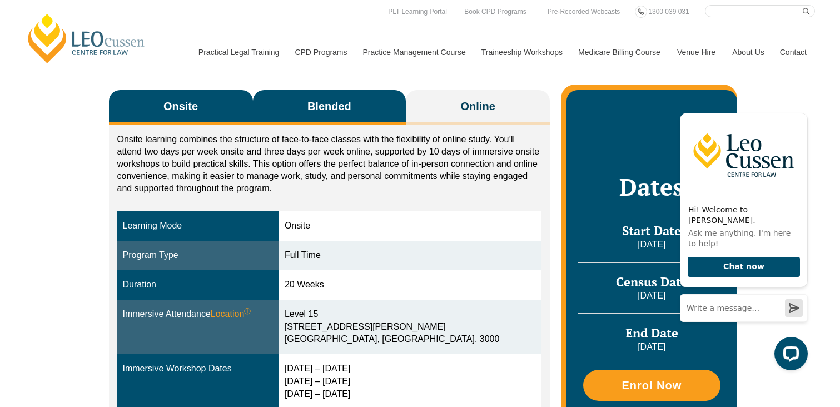
click at [322, 92] on button "Blended" at bounding box center [329, 107] width 153 height 35
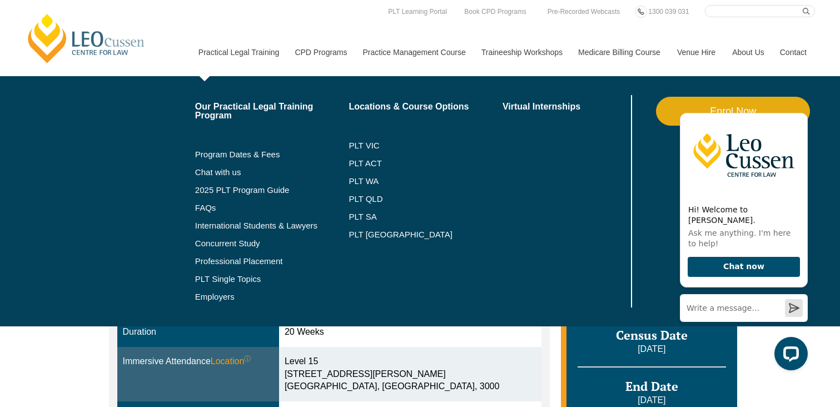
scroll to position [84, 0]
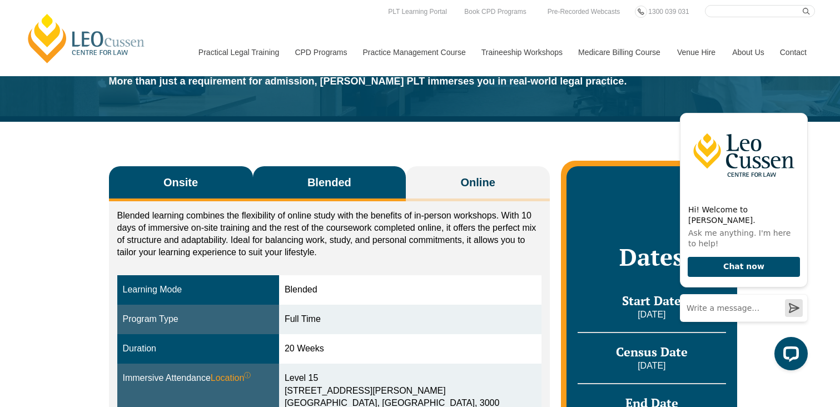
click at [193, 173] on button "Onsite" at bounding box center [181, 183] width 144 height 35
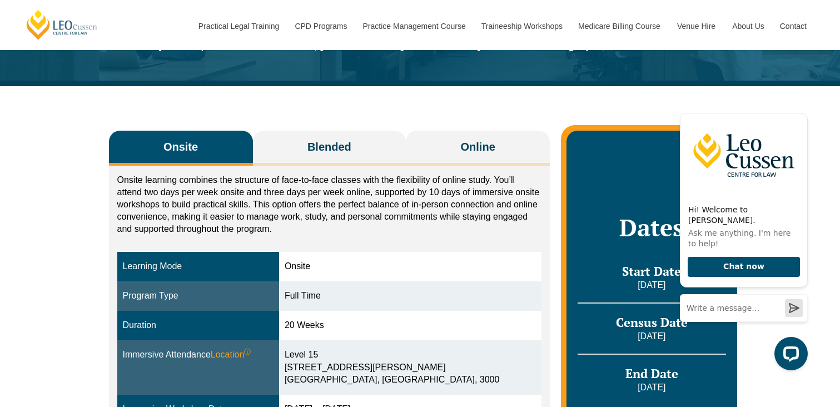
scroll to position [125, 0]
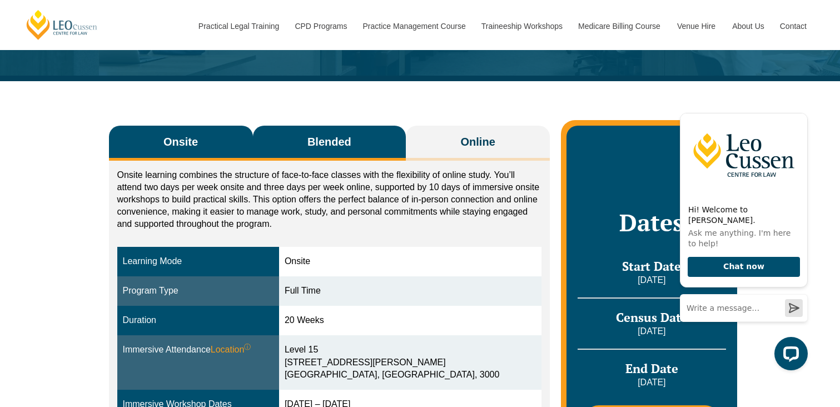
click at [281, 138] on button "Blended" at bounding box center [329, 143] width 153 height 35
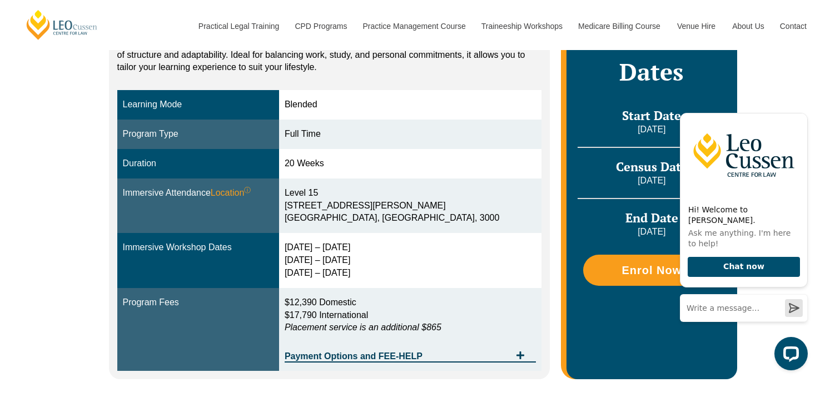
scroll to position [271, 0]
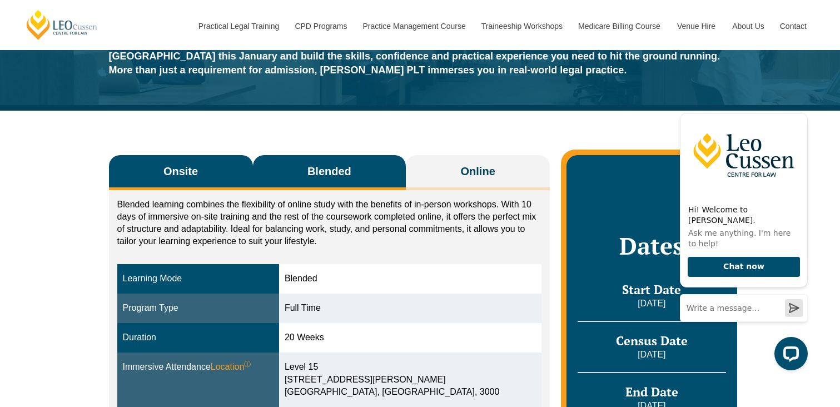
click at [203, 168] on button "Onsite" at bounding box center [181, 172] width 144 height 35
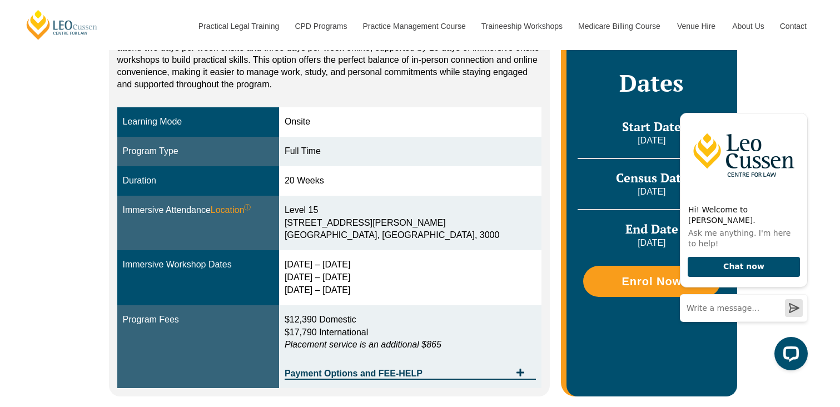
scroll to position [237, 0]
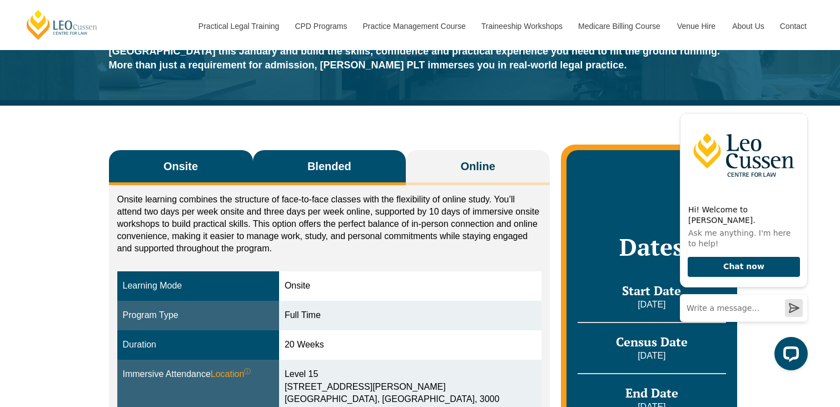
click at [331, 173] on span "Blended" at bounding box center [329, 166] width 44 height 16
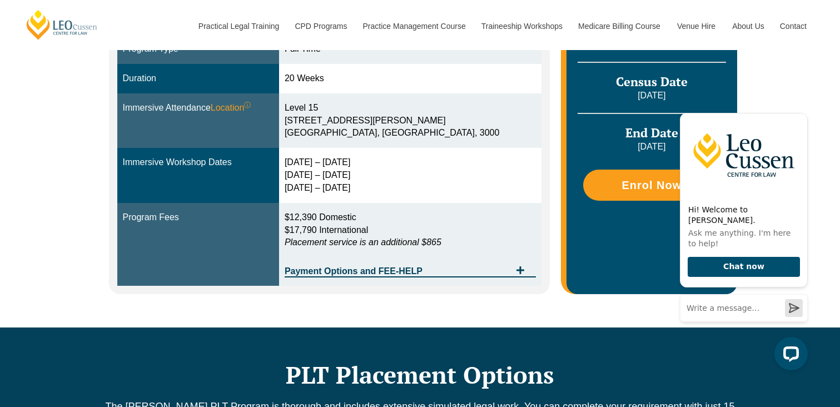
scroll to position [361, 0]
